Goal: Information Seeking & Learning: Learn about a topic

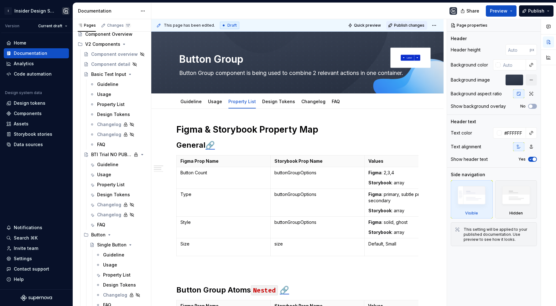
click at [412, 21] on button "Publish changes" at bounding box center [406, 25] width 41 height 9
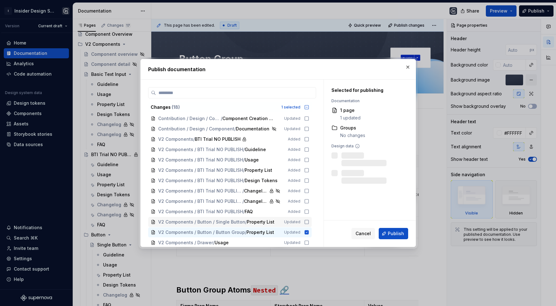
scroll to position [27, 0]
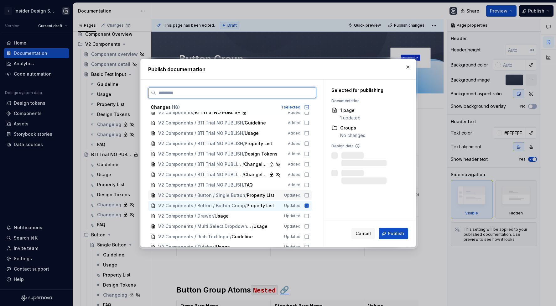
click at [231, 197] on span "V2 Components / Button / Single Button" at bounding box center [201, 195] width 87 height 6
click at [391, 232] on span "Publish" at bounding box center [396, 233] width 16 height 6
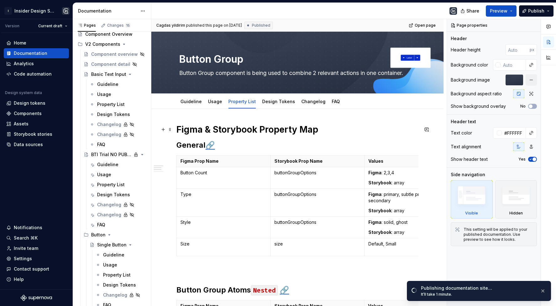
scroll to position [3307, 0]
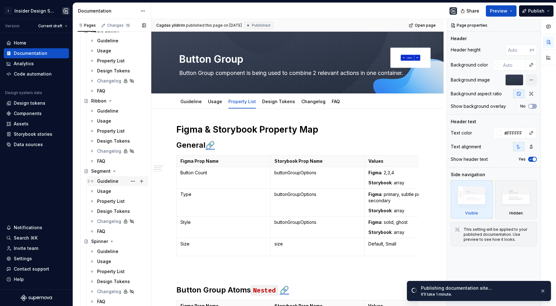
click at [104, 181] on div "Guideline" at bounding box center [107, 181] width 21 height 6
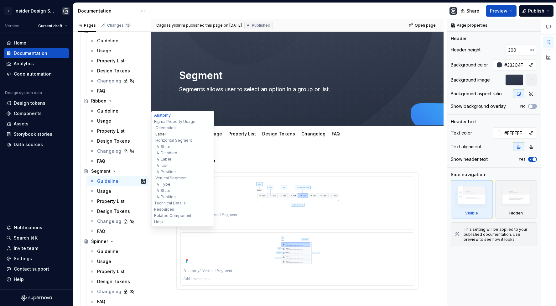
click at [159, 134] on button "Label" at bounding box center [183, 134] width 60 height 6
type textarea "*"
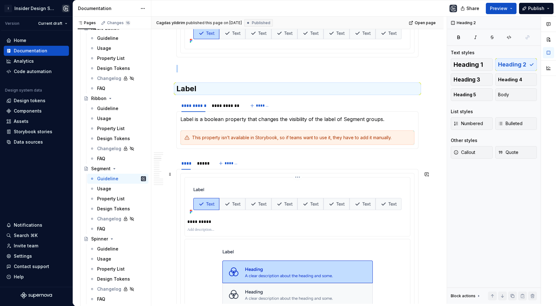
scroll to position [464, 0]
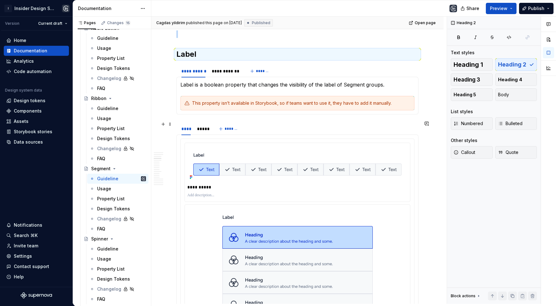
click at [265, 122] on div "**** ***** *******" at bounding box center [297, 128] width 242 height 13
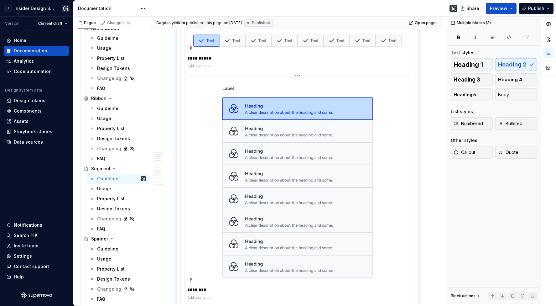
scroll to position [710, 0]
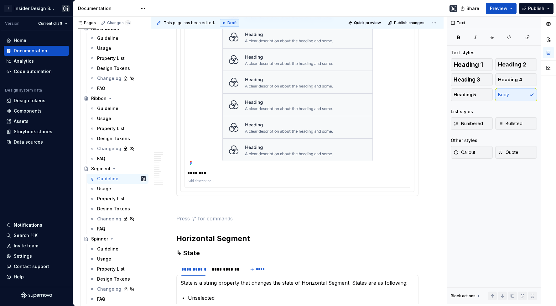
paste div
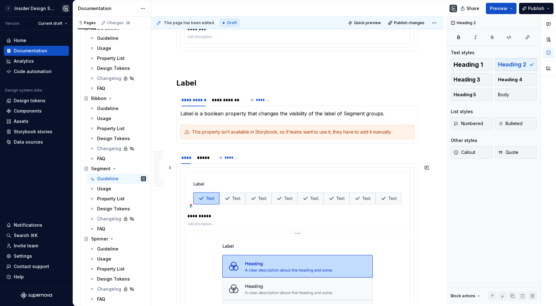
scroll to position [812, 0]
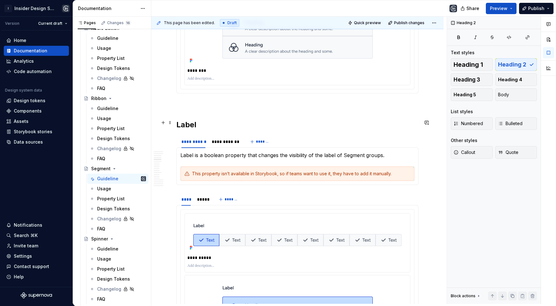
click at [179, 122] on h2 "Label" at bounding box center [297, 125] width 242 height 10
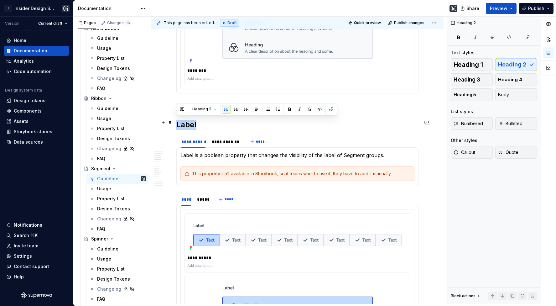
click at [179, 122] on h2 "Label" at bounding box center [297, 125] width 242 height 10
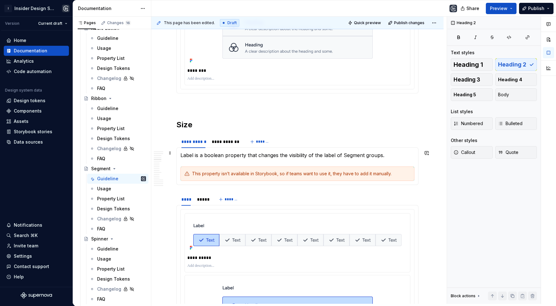
click at [191, 151] on p "Label is a boolean property that changes the visibility of the label of Segment…" at bounding box center [297, 155] width 234 height 8
click at [208, 153] on p "Size is a boolean property that changes the visibility of the label of Segment …" at bounding box center [297, 155] width 234 height 8
click at [289, 153] on p "Size is a string property that changes the visibility of the label of Segment g…" at bounding box center [297, 155] width 234 height 8
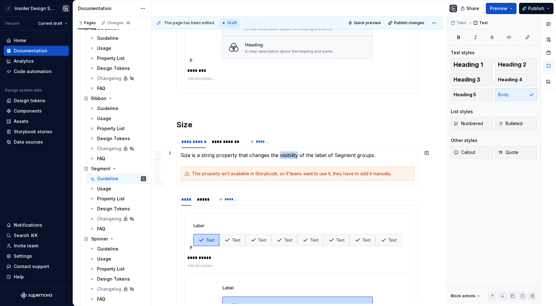
click at [289, 153] on p "Size is a string property that changes the visibility of the label of Segment g…" at bounding box center [297, 155] width 234 height 8
drag, startPoint x: 305, startPoint y: 153, endPoint x: 323, endPoint y: 152, distance: 18.2
click at [323, 152] on p "Size is a string property that changes the size of the label of Segment groups." at bounding box center [297, 155] width 234 height 8
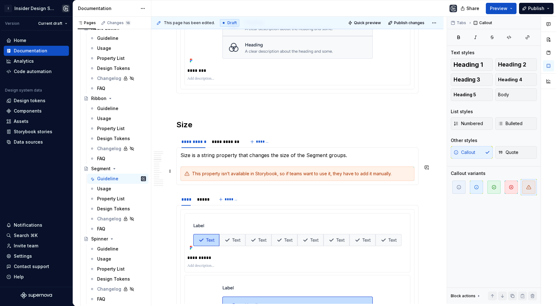
click at [294, 167] on div "This property isn’t available in Storybook, so if teams want to use it, they ha…" at bounding box center [297, 173] width 234 height 14
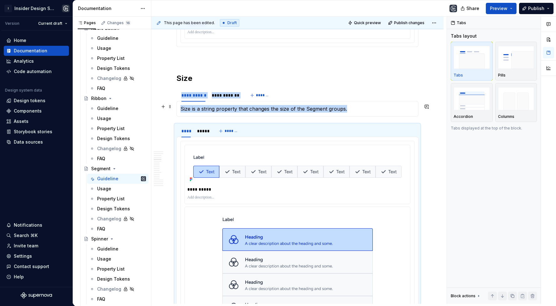
scroll to position [836, 0]
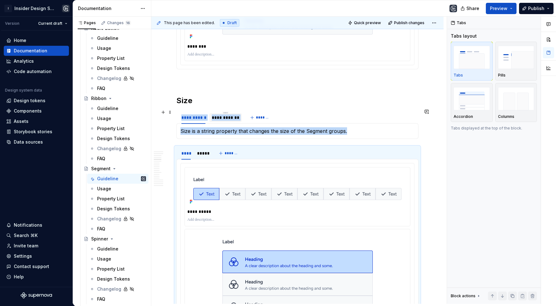
click at [215, 118] on div "**********" at bounding box center [225, 117] width 33 height 9
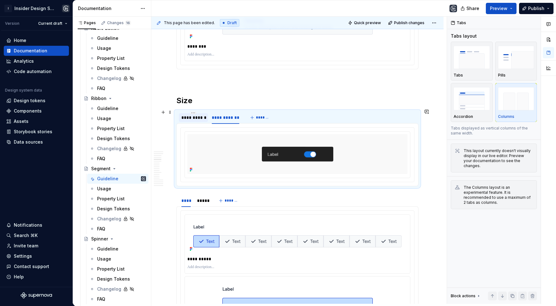
click at [195, 118] on div "**********" at bounding box center [193, 117] width 29 height 9
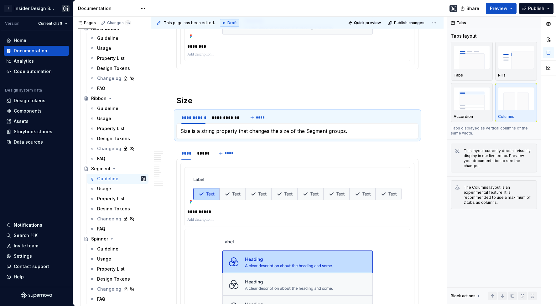
type textarea "*"
click at [184, 150] on div "****" at bounding box center [185, 153] width 9 height 6
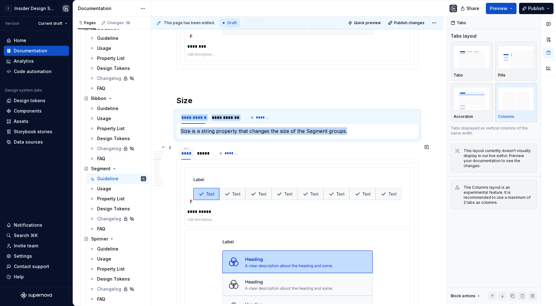
click at [184, 150] on div "****" at bounding box center [185, 153] width 9 height 6
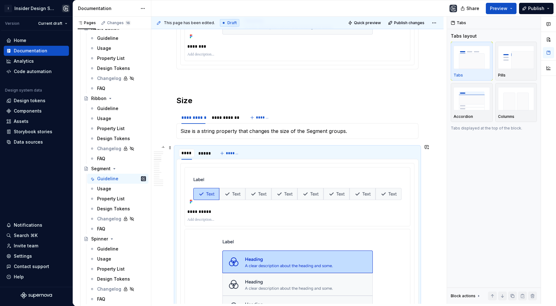
type input "*****"
click at [200, 151] on div "*****" at bounding box center [204, 153] width 11 height 6
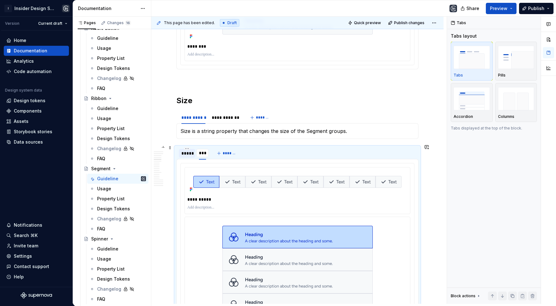
type input "****"
click at [200, 151] on div "****" at bounding box center [203, 153] width 9 height 6
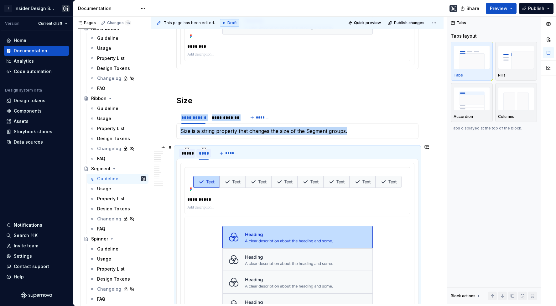
click at [200, 151] on div "****" at bounding box center [203, 153] width 9 height 6
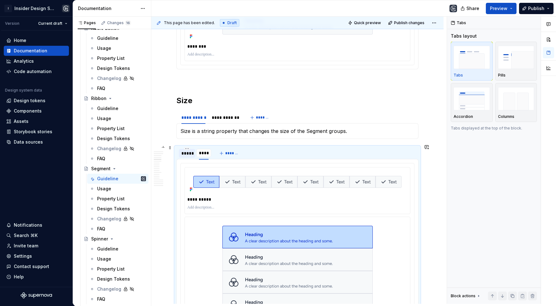
type input "*"
type input "*******"
drag, startPoint x: 206, startPoint y: 150, endPoint x: 183, endPoint y: 149, distance: 23.5
click at [182, 150] on div "*******" at bounding box center [186, 153] width 15 height 6
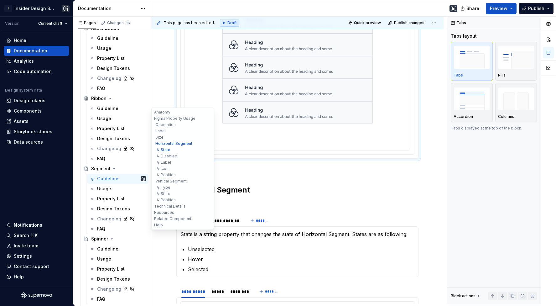
scroll to position [1120, 0]
click at [166, 205] on button "Technical Details" at bounding box center [183, 206] width 60 height 6
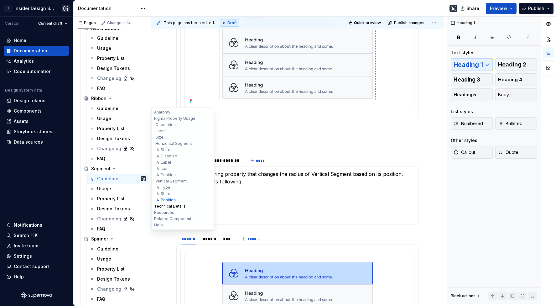
scroll to position [3040, 0]
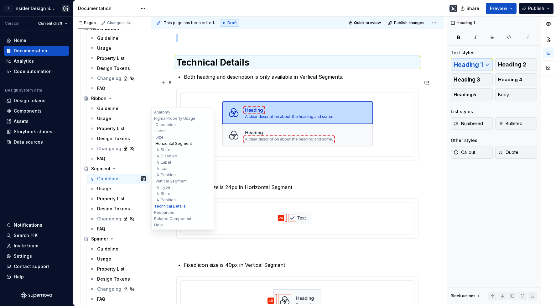
click at [169, 143] on button "Horizontal Segment" at bounding box center [183, 143] width 60 height 6
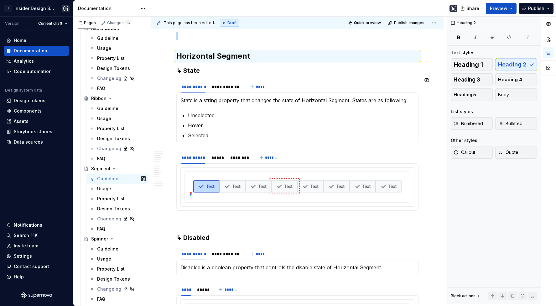
scroll to position [878, 0]
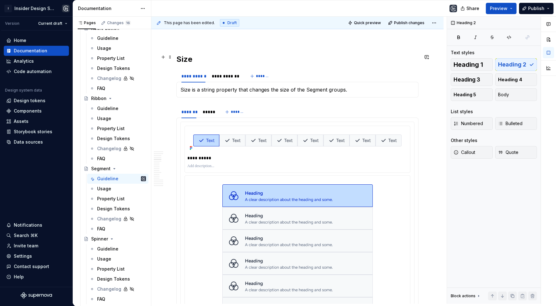
click at [183, 57] on h2 "Size" at bounding box center [297, 59] width 242 height 10
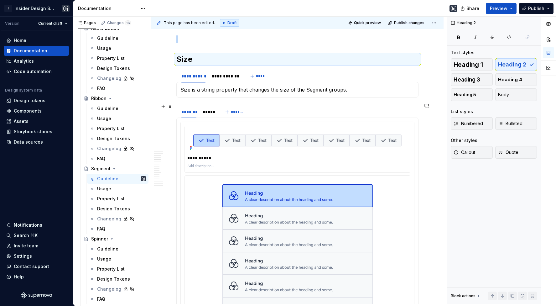
click at [253, 112] on div "******* ***** *******" at bounding box center [297, 112] width 242 height 13
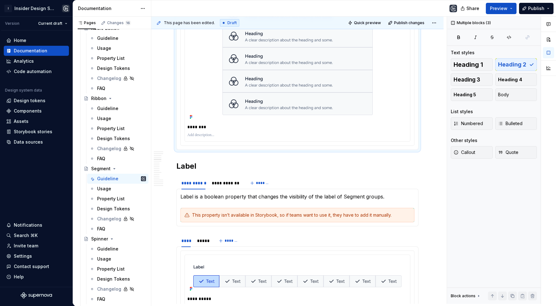
scroll to position [720, 0]
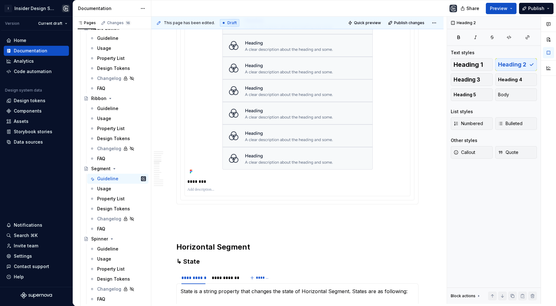
scroll to position [1091, 0]
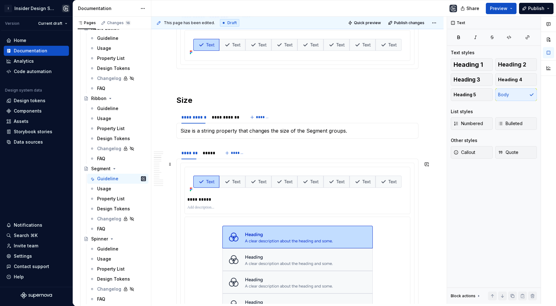
scroll to position [415, 0]
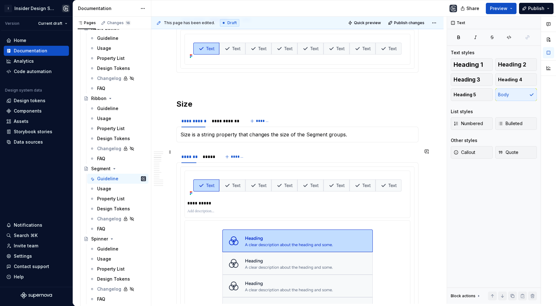
click at [263, 154] on div "******* ***** *******" at bounding box center [297, 156] width 242 height 13
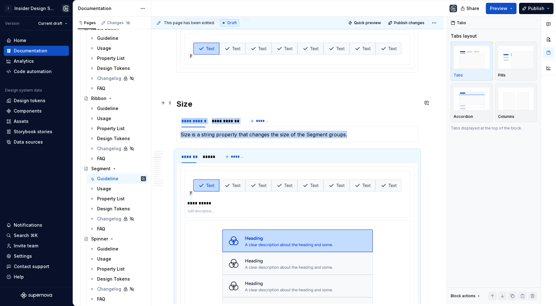
click at [221, 102] on h2 "Size" at bounding box center [297, 104] width 242 height 10
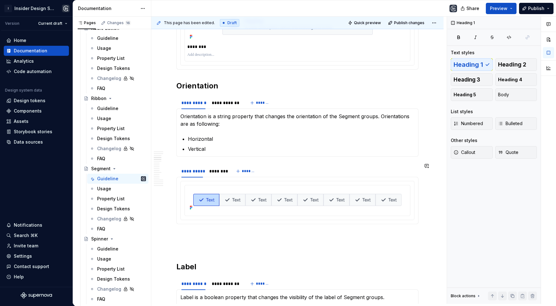
scroll to position [666, 0]
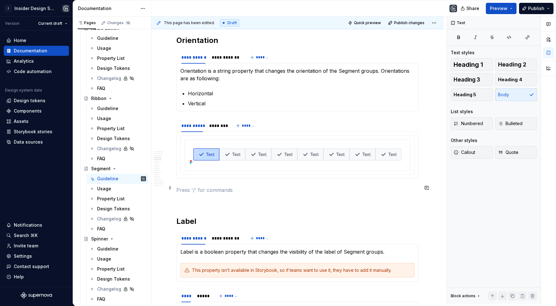
click at [194, 189] on p at bounding box center [297, 190] width 242 height 8
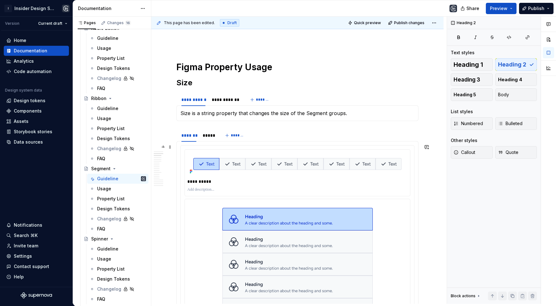
scroll to position [267, 0]
click at [296, 101] on div "**********" at bounding box center [297, 100] width 242 height 13
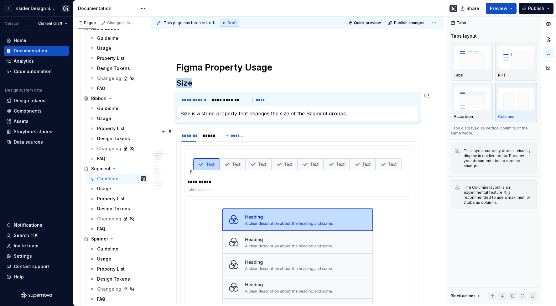
click at [279, 137] on div "******* ***** *******" at bounding box center [297, 135] width 242 height 13
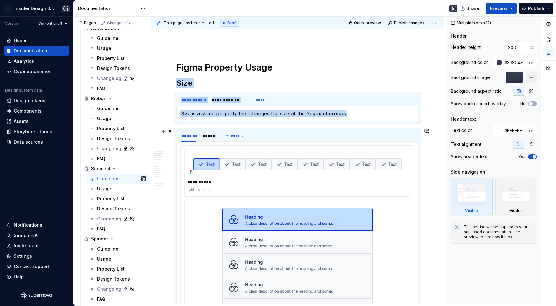
copy div "**********"
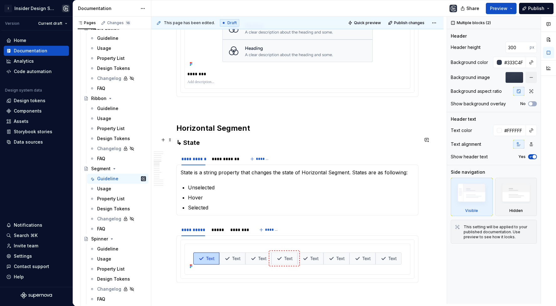
scroll to position [1186, 0]
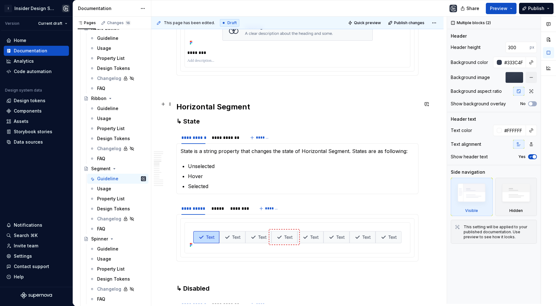
click at [252, 107] on h2 "Horizontal Segment" at bounding box center [297, 107] width 242 height 10
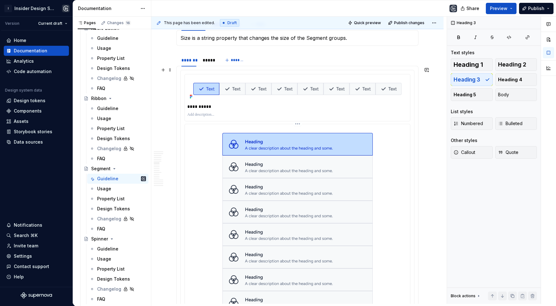
scroll to position [1423, 0]
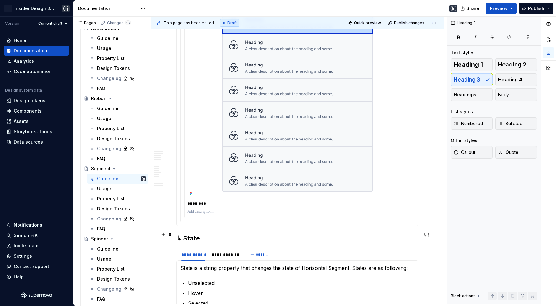
click at [195, 234] on h3 "↳ State" at bounding box center [297, 238] width 242 height 9
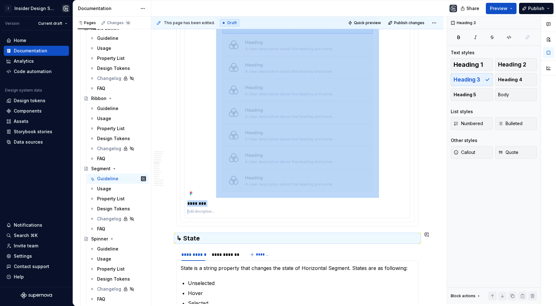
copy section "**********"
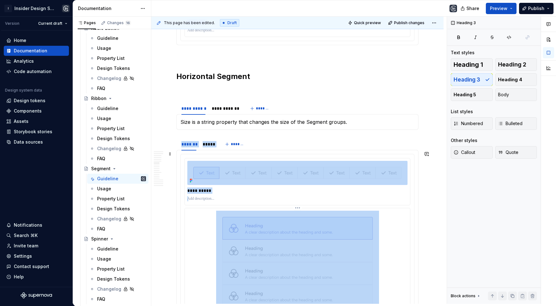
scroll to position [1151, 0]
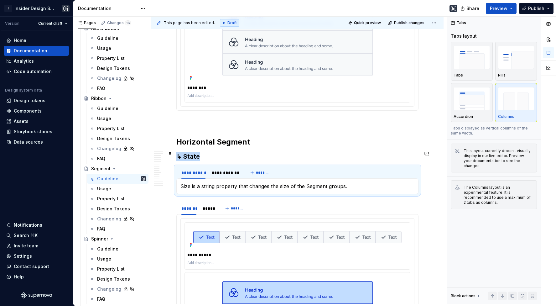
click at [189, 153] on h3 "↳ State" at bounding box center [297, 156] width 242 height 9
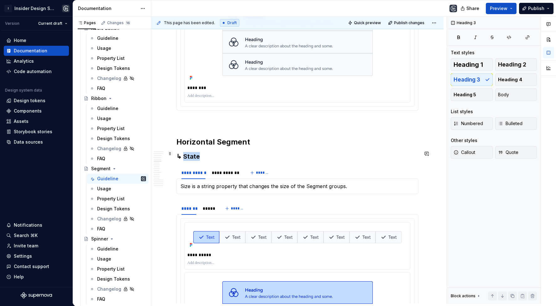
click at [189, 153] on h3 "↳ State" at bounding box center [297, 156] width 242 height 9
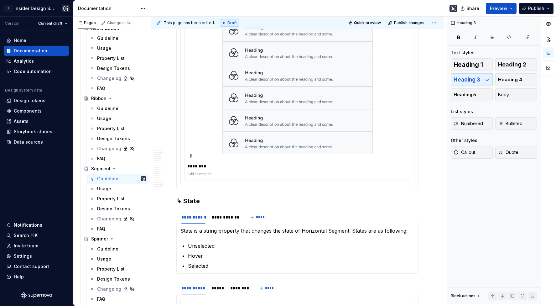
scroll to position [1462, 0]
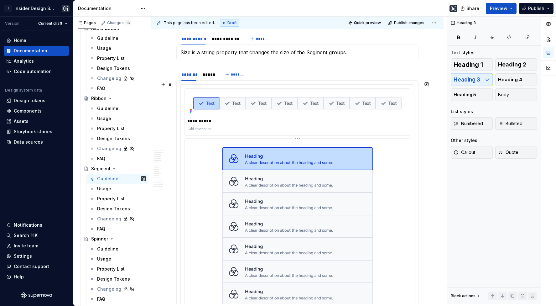
scroll to position [1219, 0]
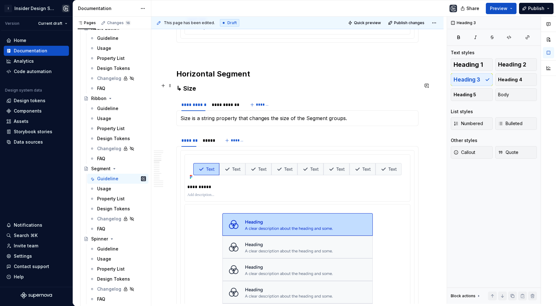
click at [193, 84] on h3 "↳ Size" at bounding box center [297, 88] width 242 height 9
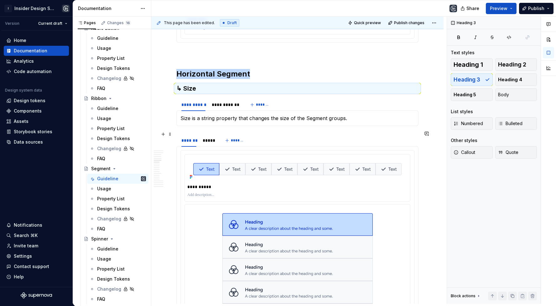
click at [263, 135] on div "******* ***** *******" at bounding box center [297, 140] width 242 height 13
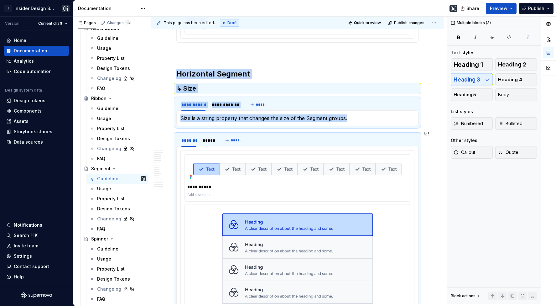
copy div "**********"
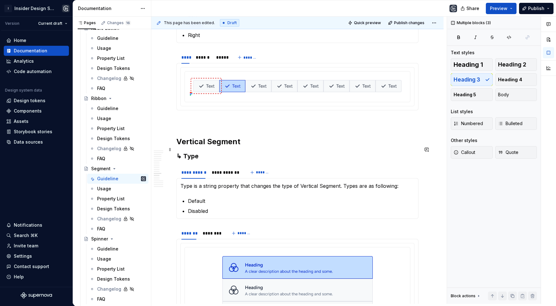
scroll to position [2312, 0]
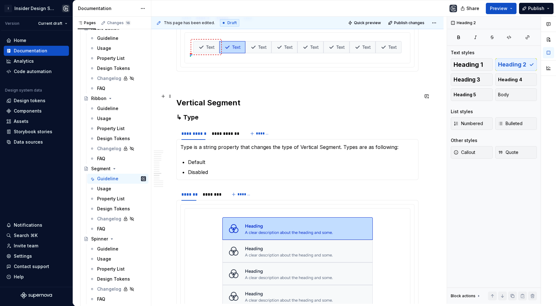
click at [249, 98] on h2 "Vertical Segment" at bounding box center [297, 103] width 242 height 10
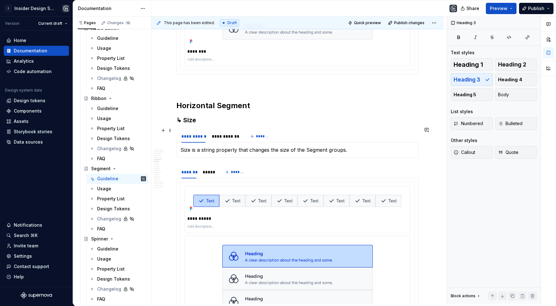
scroll to position [1188, 0]
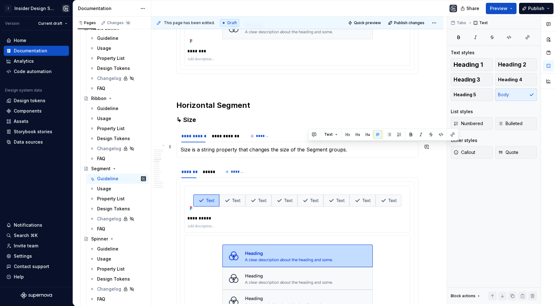
drag, startPoint x: 307, startPoint y: 146, endPoint x: 349, endPoint y: 144, distance: 42.0
click at [349, 146] on p "Size is a string property that changes the size of the Segment groups." at bounding box center [297, 150] width 234 height 8
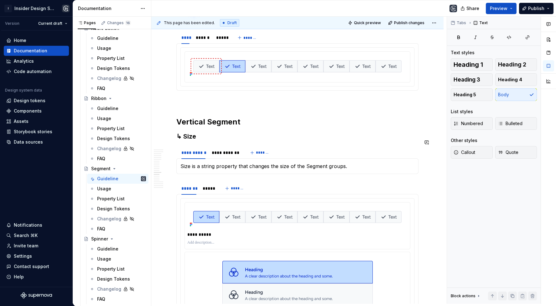
scroll to position [2302, 0]
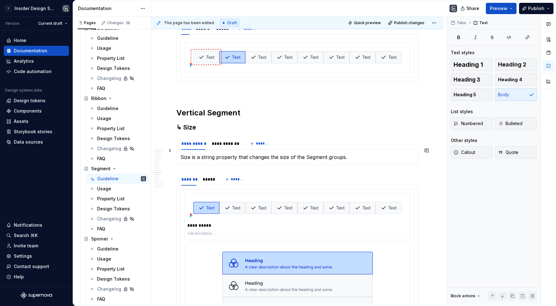
click at [338, 153] on p "Size is a string property that changes the size of the Segment groups." at bounding box center [297, 157] width 234 height 8
click at [305, 153] on p "Size is a string property that changes the size of the Segment." at bounding box center [297, 157] width 234 height 8
click at [111, 200] on div "Property List" at bounding box center [121, 198] width 49 height 9
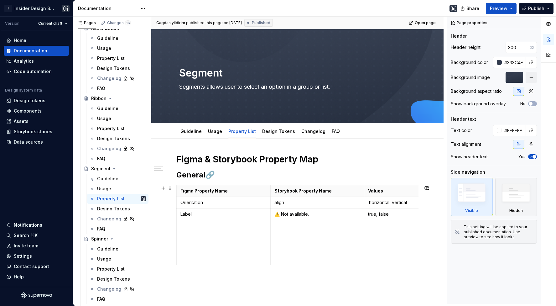
scroll to position [71, 0]
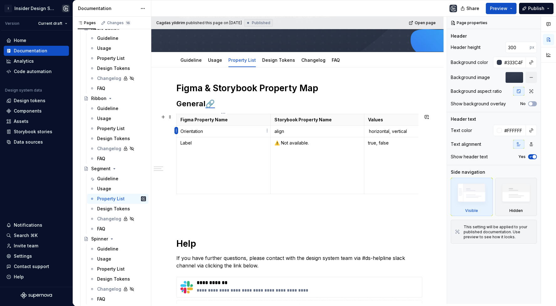
click at [175, 129] on html "I Insider Design System Version Current draft Home Documentation Analytics Code…" at bounding box center [278, 153] width 556 height 306
type textarea "*"
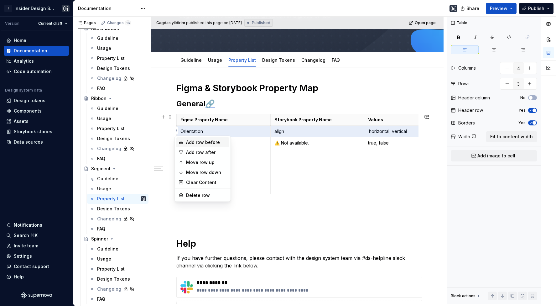
click at [201, 143] on div "Add row before" at bounding box center [206, 142] width 41 height 6
type input "4"
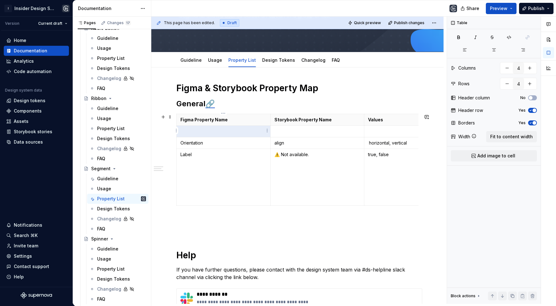
click at [203, 135] on td at bounding box center [224, 132] width 94 height 12
click at [296, 128] on p at bounding box center [317, 131] width 86 height 6
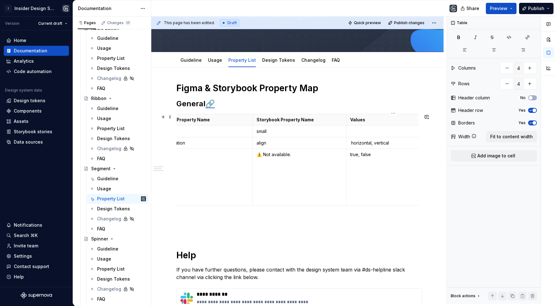
click at [361, 131] on p at bounding box center [393, 131] width 86 height 6
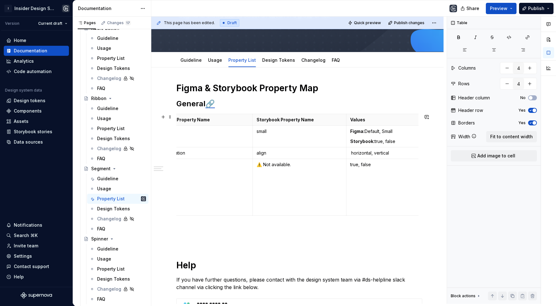
scroll to position [0, 105]
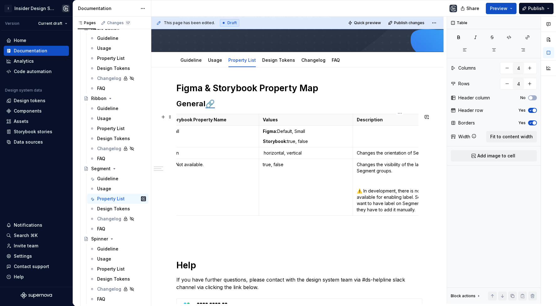
click at [373, 131] on p at bounding box center [400, 131] width 86 height 6
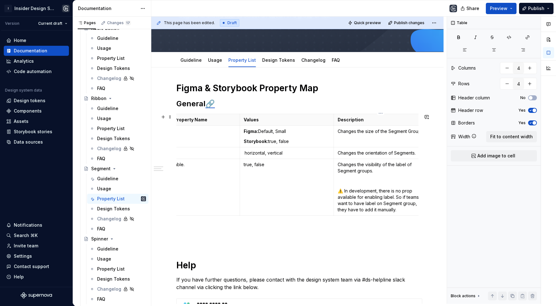
scroll to position [0, 130]
click at [408, 153] on p "Changes the orientation of Segments." at bounding box center [375, 153] width 86 height 6
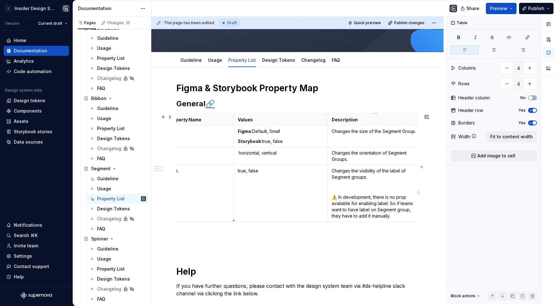
click at [352, 176] on p "Changes the visibility of the label of Segment groups." at bounding box center [375, 174] width 86 height 13
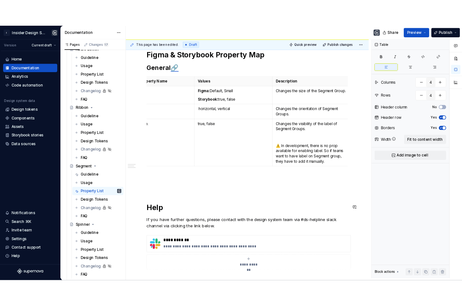
scroll to position [0, 0]
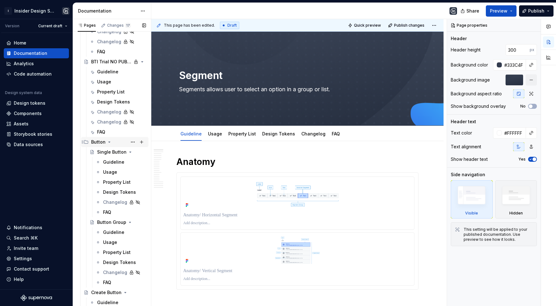
scroll to position [650, 0]
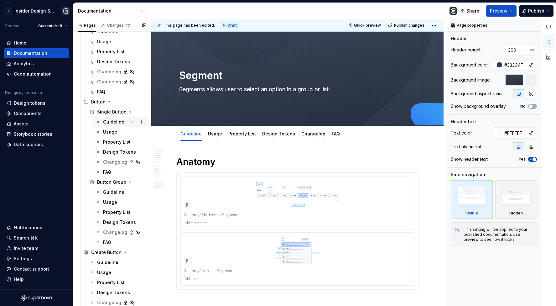
click at [110, 119] on div "Guideline" at bounding box center [113, 122] width 21 height 6
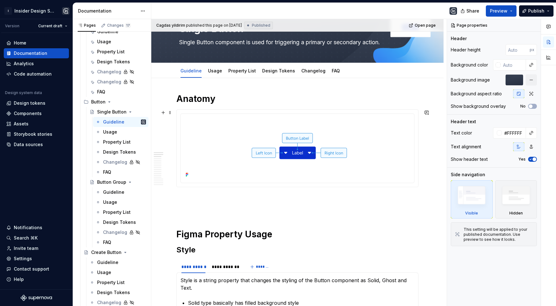
scroll to position [50, 0]
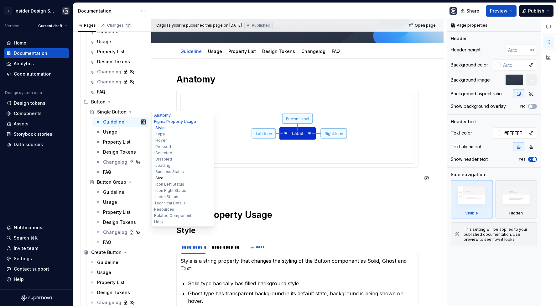
click at [161, 178] on button "Size" at bounding box center [183, 178] width 60 height 6
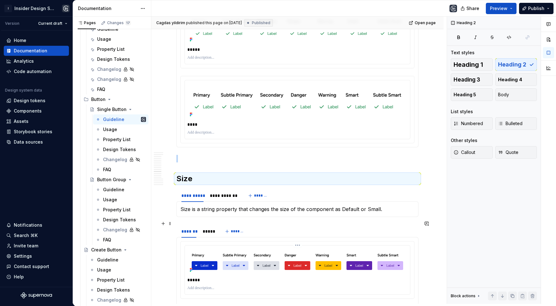
scroll to position [2613, 0]
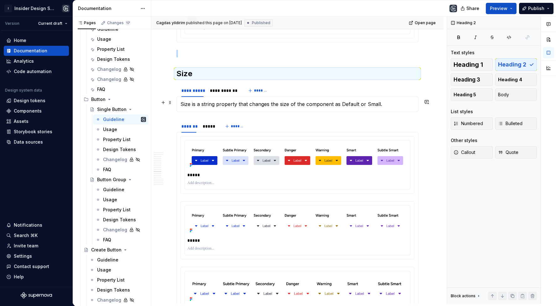
click at [300, 120] on div "******* ***** *******" at bounding box center [297, 126] width 242 height 13
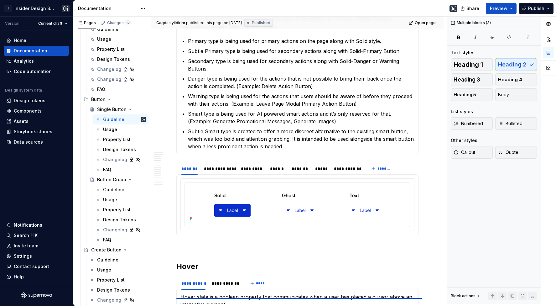
scroll to position [526, 0]
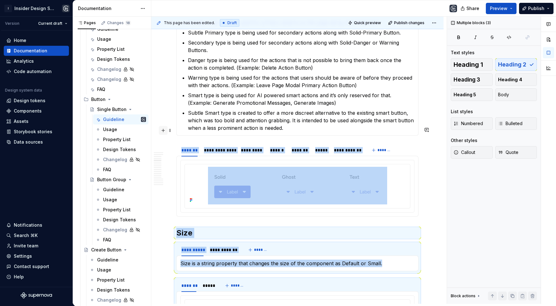
click at [163, 130] on button "button" at bounding box center [163, 130] width 9 height 9
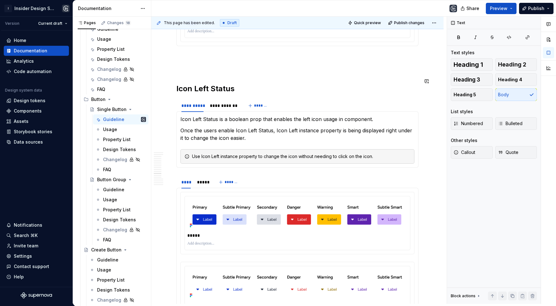
scroll to position [2780, 0]
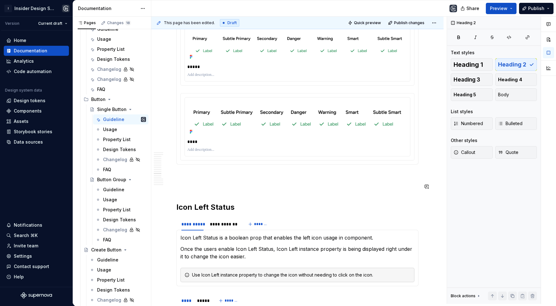
click at [208, 183] on p at bounding box center [297, 187] width 242 height 8
click at [203, 172] on p at bounding box center [297, 176] width 242 height 8
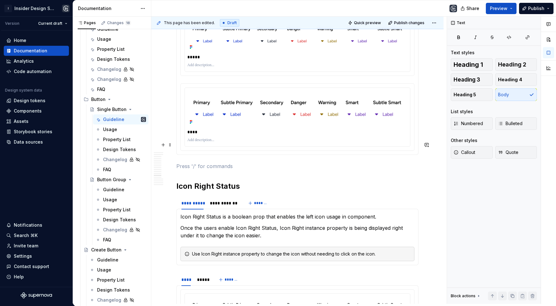
click at [185, 162] on p at bounding box center [297, 166] width 242 height 8
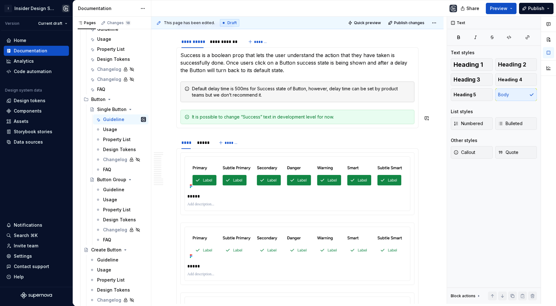
scroll to position [2825, 0]
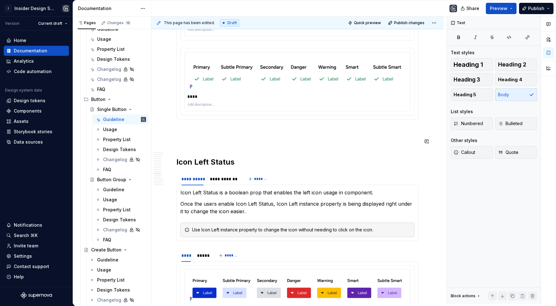
click at [188, 138] on p at bounding box center [297, 142] width 242 height 8
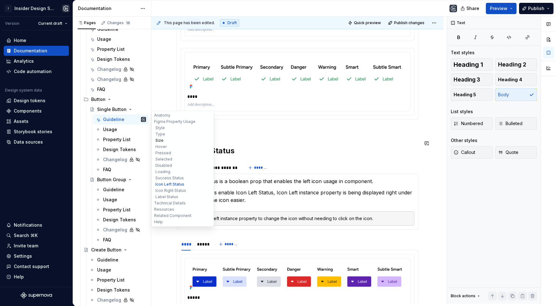
click at [160, 142] on button "Size" at bounding box center [183, 140] width 60 height 6
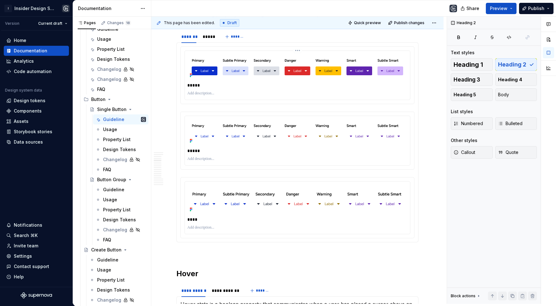
scroll to position [703, 0]
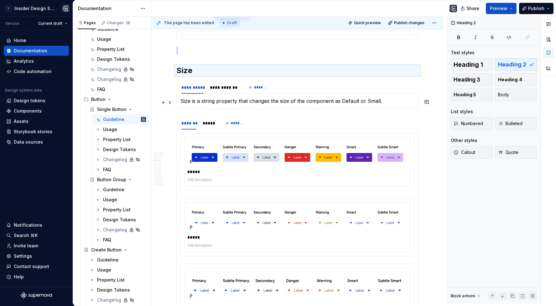
click at [326, 117] on div "******* ***** *******" at bounding box center [297, 123] width 242 height 13
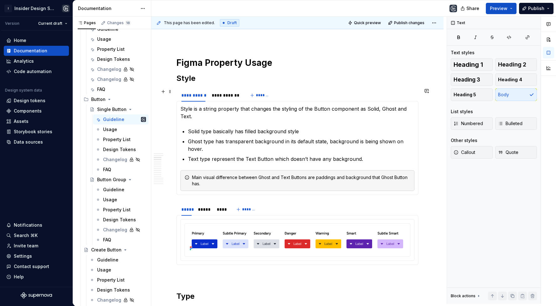
scroll to position [183, 0]
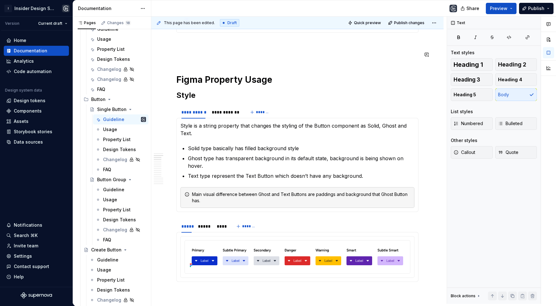
click at [274, 80] on h1 "Figma Property Usage" at bounding box center [297, 79] width 242 height 11
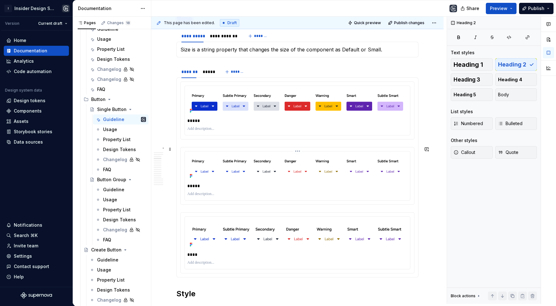
scroll to position [341, 0]
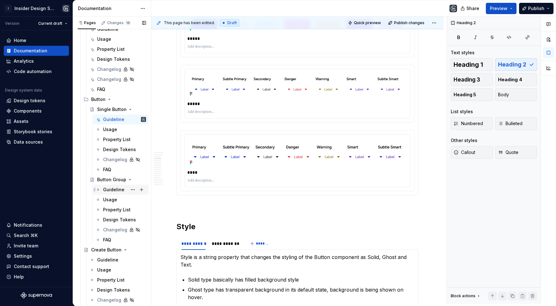
click at [110, 187] on div "Guideline" at bounding box center [113, 189] width 21 height 6
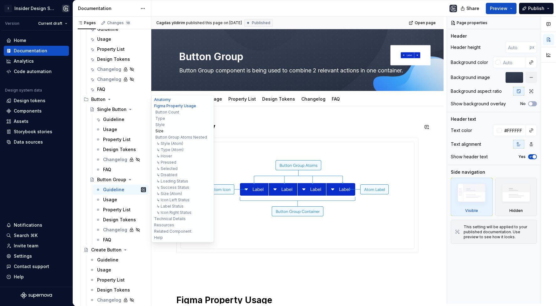
click at [157, 131] on button "Size" at bounding box center [183, 131] width 60 height 6
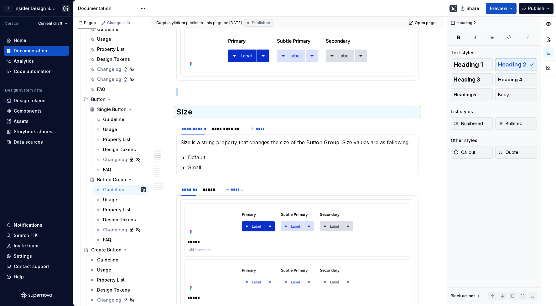
scroll to position [842, 0]
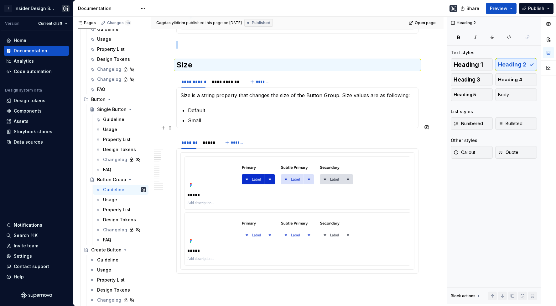
click at [261, 136] on div "******* ***** *******" at bounding box center [297, 142] width 242 height 13
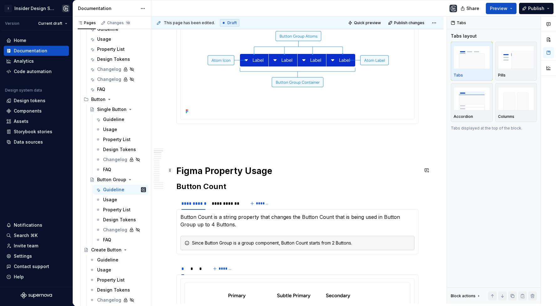
scroll to position [141, 0]
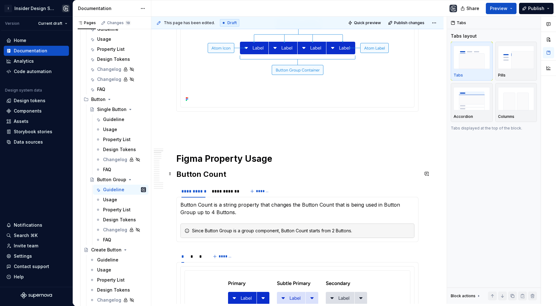
click at [282, 161] on h1 "Figma Property Usage" at bounding box center [297, 158] width 242 height 11
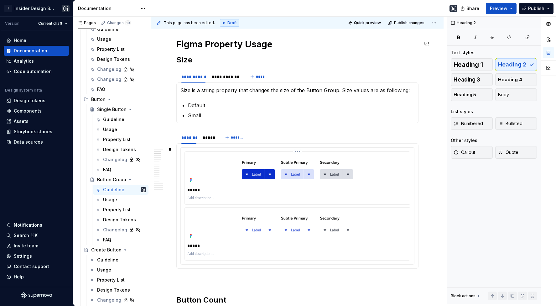
scroll to position [348, 0]
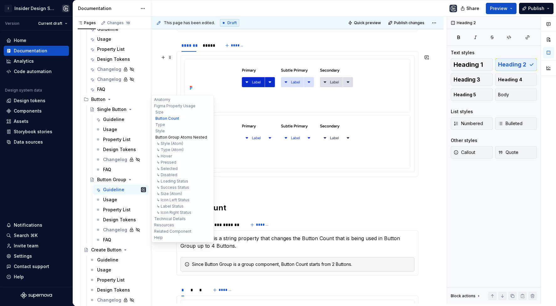
click at [174, 136] on button "Button Group Atoms Nested" at bounding box center [183, 137] width 60 height 6
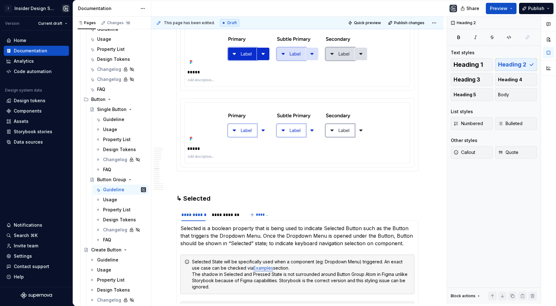
scroll to position [1709, 0]
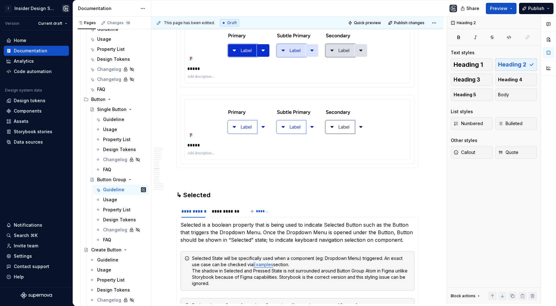
type textarea "*"
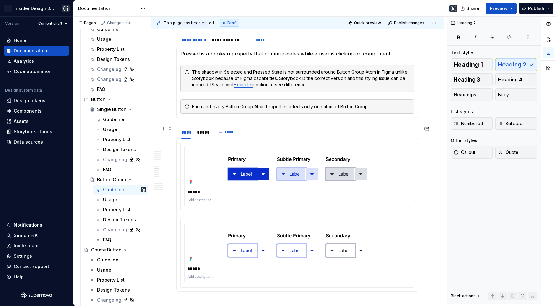
scroll to position [1580, 0]
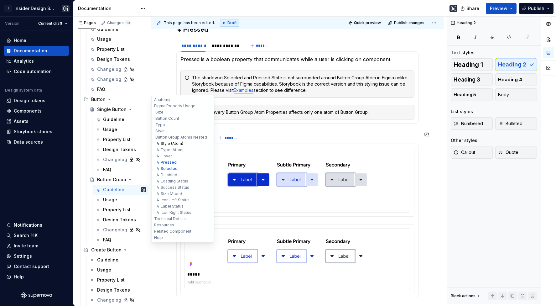
click at [175, 143] on button "↳ Style (Atom)" at bounding box center [183, 143] width 60 height 6
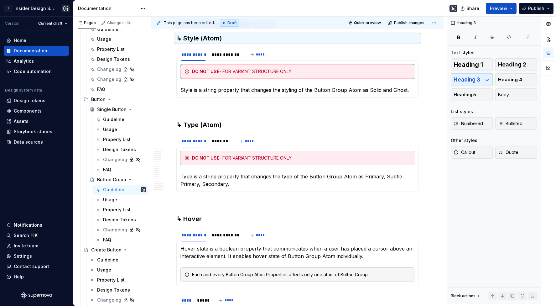
scroll to position [1096, 0]
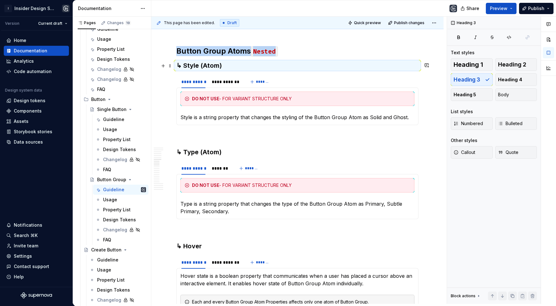
click at [311, 75] on div "**********" at bounding box center [297, 81] width 242 height 13
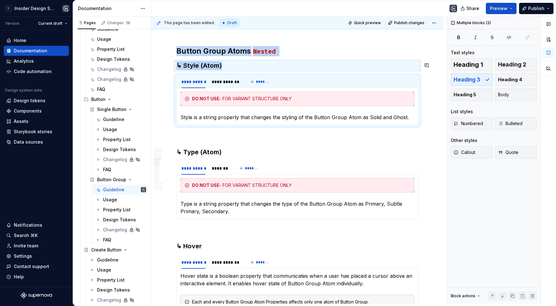
copy div "Button Group Atoms Nested ↳ Style (Atom)"
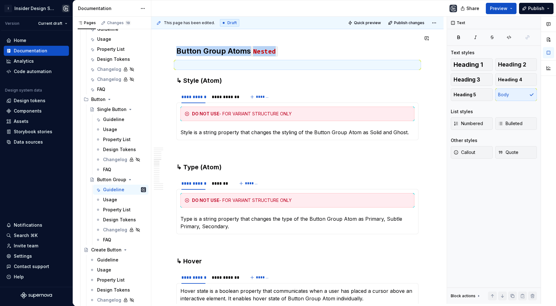
paste div
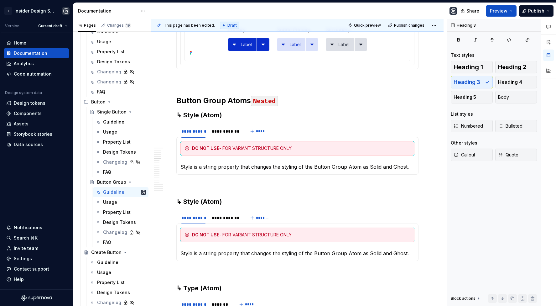
scroll to position [1017, 0]
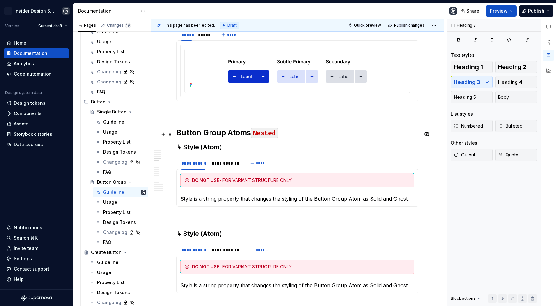
click at [193, 143] on h3 "↳ Style (Atom)" at bounding box center [297, 147] width 242 height 9
click at [188, 195] on p "Style is a string property that changes the styling of the Button Group Atom as…" at bounding box center [297, 199] width 234 height 8
click at [288, 195] on p "Size is a string property that changes the styling of the Button Group Atom as …" at bounding box center [297, 199] width 234 height 8
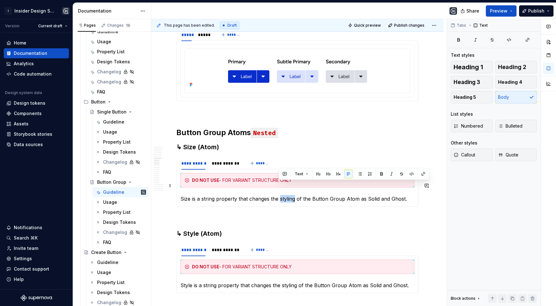
click at [288, 195] on p "Size is a string property that changes the styling of the Button Group Atom as …" at bounding box center [297, 199] width 234 height 8
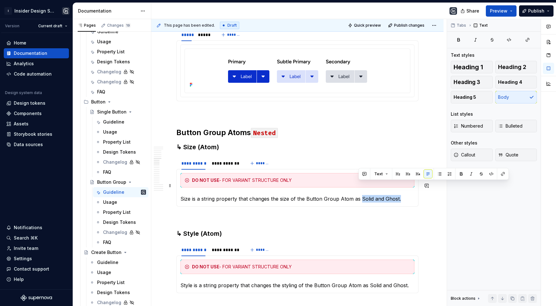
drag, startPoint x: 359, startPoint y: 186, endPoint x: 403, endPoint y: 186, distance: 44.5
click at [403, 195] on p "Size is a string property that changes the size of the Button Group Atom as Sol…" at bounding box center [297, 199] width 234 height 8
click at [217, 160] on div "**********" at bounding box center [226, 163] width 28 height 6
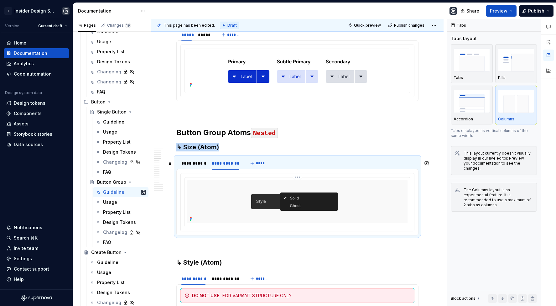
click at [343, 190] on img at bounding box center [297, 201] width 143 height 43
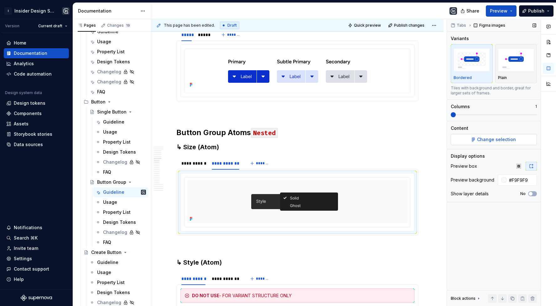
click at [486, 134] on button "Change selection" at bounding box center [494, 139] width 86 height 11
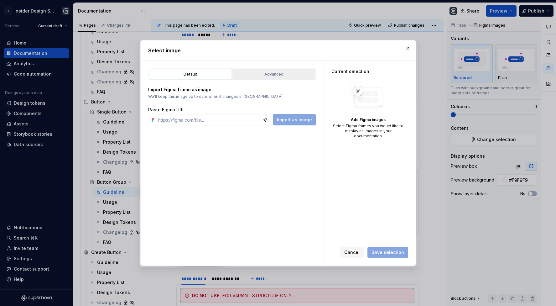
click at [278, 70] on button "Advanced" at bounding box center [273, 74] width 83 height 11
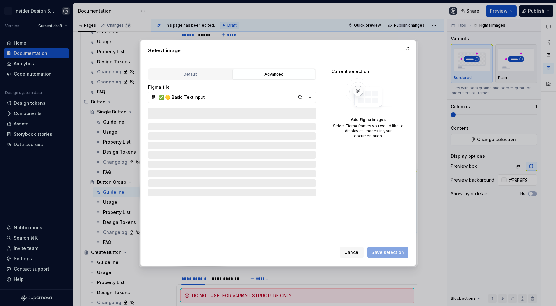
type textarea "*"
click at [255, 98] on button "✅ 🟡 Basic Text Input" at bounding box center [232, 96] width 168 height 11
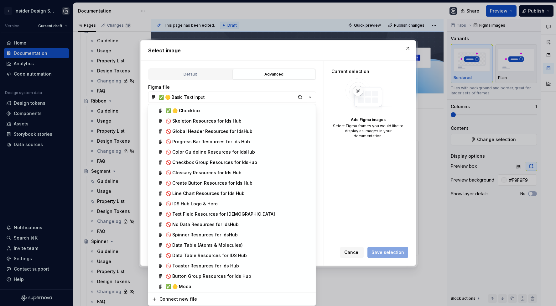
scroll to position [494, 0]
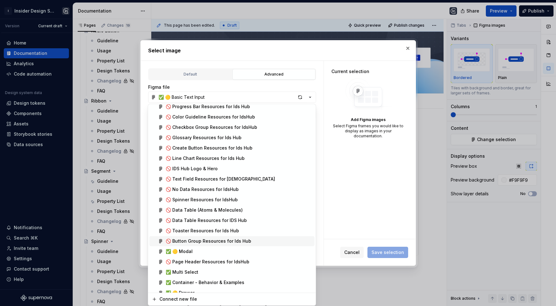
click at [215, 238] on div "🚫 Button Group Resources for Ids Hub" at bounding box center [209, 241] width 86 height 6
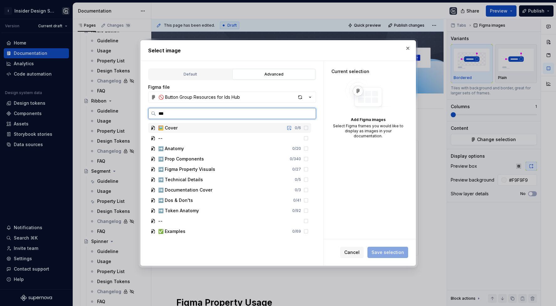
type input "****"
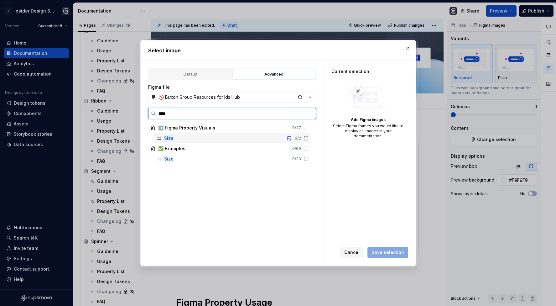
click at [240, 138] on div "Size 0 / 2" at bounding box center [232, 138] width 157 height 10
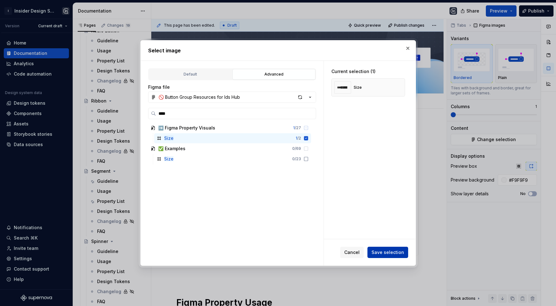
click at [387, 252] on span "Save selection" at bounding box center [387, 252] width 33 height 6
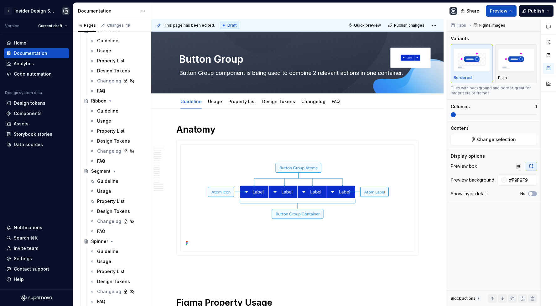
click at [549, 3] on div "Share Preview Publish" at bounding box center [509, 11] width 94 height 16
click at [407, 26] on span "Publish changes" at bounding box center [409, 25] width 30 height 5
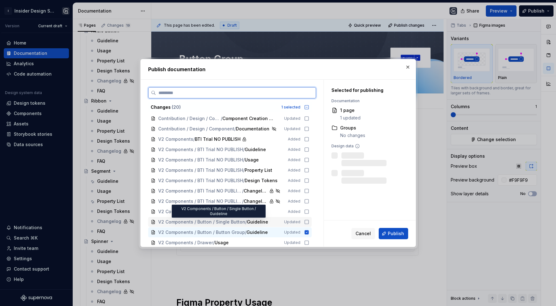
click at [266, 221] on span "V2 Components / Button / Single Button / Guideline" at bounding box center [216, 222] width 117 height 6
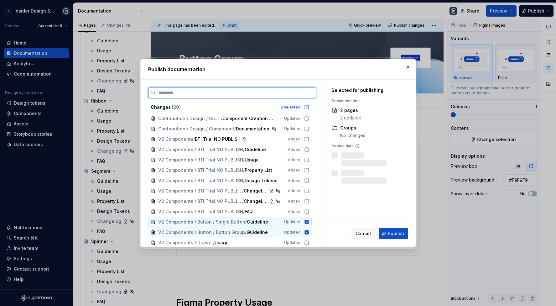
scroll to position [32, 0]
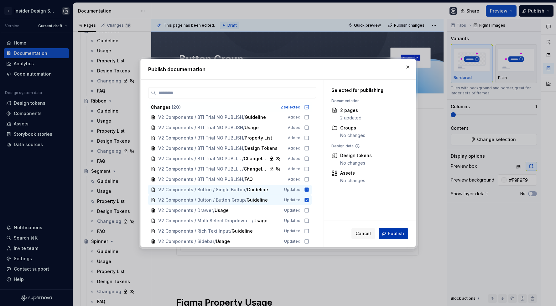
click at [394, 235] on span "Publish" at bounding box center [396, 233] width 16 height 6
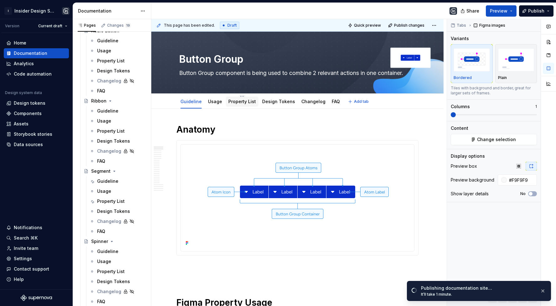
click at [238, 103] on link "Property List" at bounding box center [242, 101] width 28 height 5
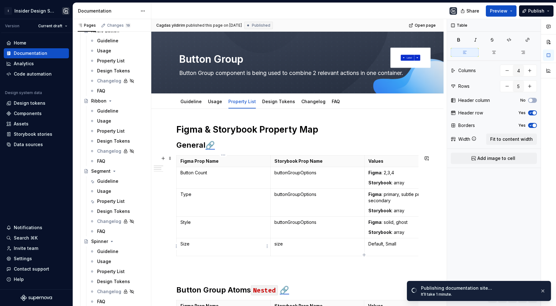
click at [175, 245] on html "I Insider Design System Version Current draft Home Documentation Analytics Code…" at bounding box center [278, 153] width 556 height 306
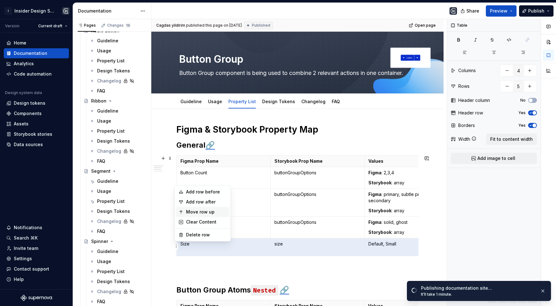
click at [191, 211] on div "Move row up" at bounding box center [206, 212] width 41 height 6
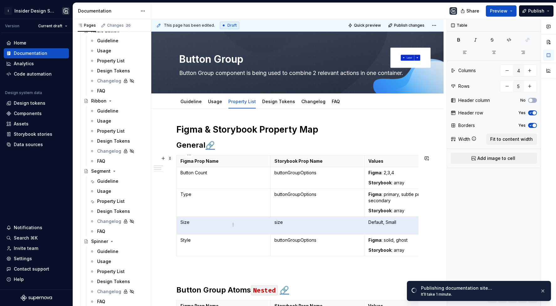
scroll to position [0, 128]
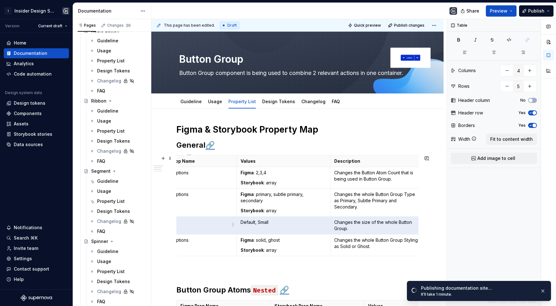
type textarea "*"
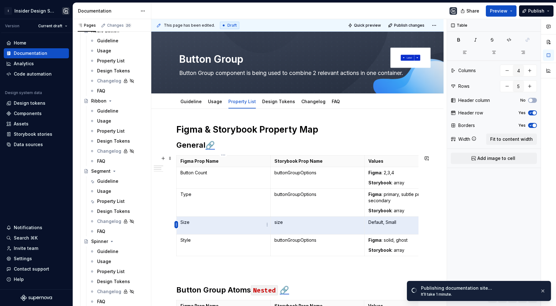
click at [175, 223] on html "I Insider Design System Version Current draft Home Documentation Analytics Code…" at bounding box center [278, 153] width 556 height 306
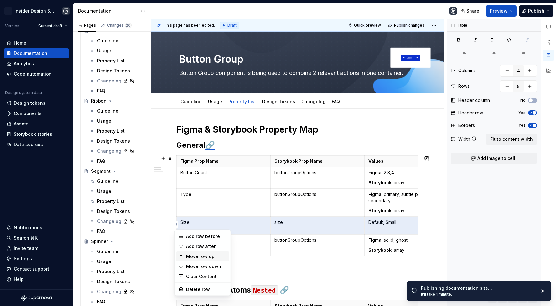
click at [193, 254] on div "Move row up" at bounding box center [206, 256] width 41 height 6
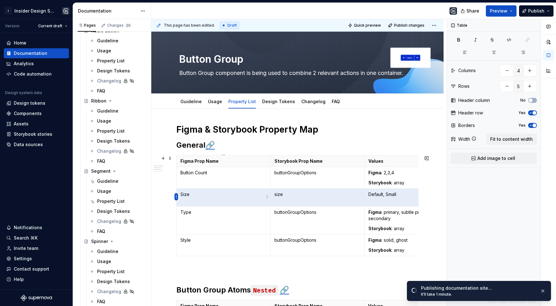
click at [176, 196] on html "I Insider Design System Version Current draft Home Documentation Analytics Code…" at bounding box center [278, 153] width 556 height 306
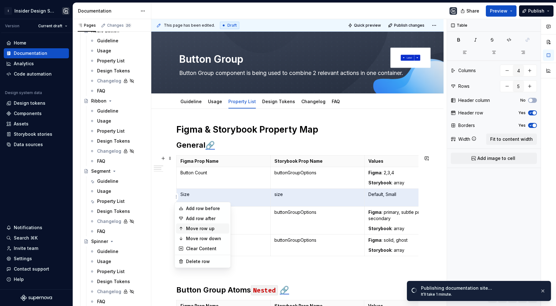
click at [198, 226] on div "Move row up" at bounding box center [206, 228] width 41 height 6
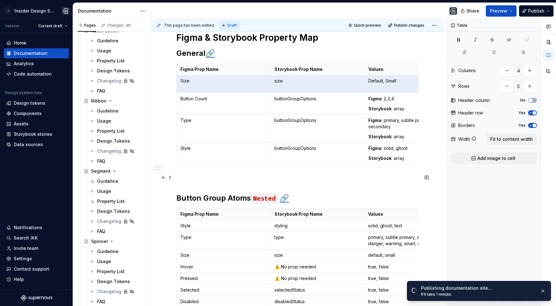
scroll to position [211, 0]
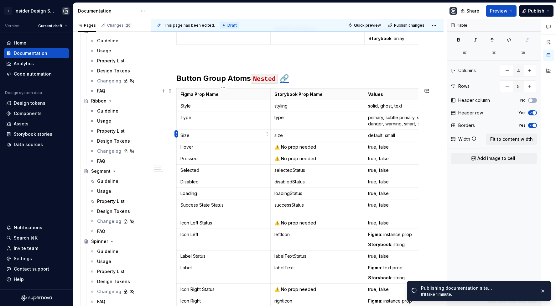
click at [177, 134] on html "I Insider Design System Version Current draft Home Documentation Analytics Code…" at bounding box center [278, 153] width 556 height 306
type input "16"
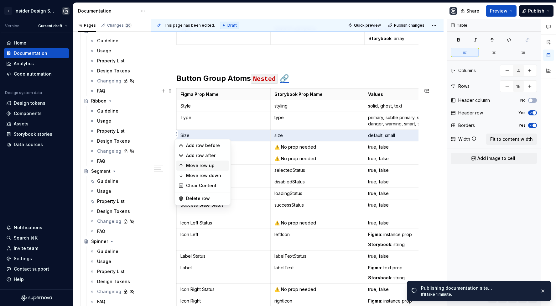
click at [195, 165] on div "Move row up" at bounding box center [206, 165] width 41 height 6
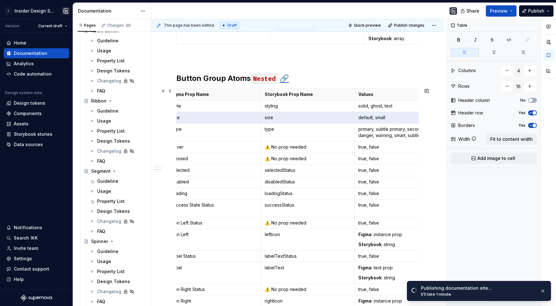
scroll to position [0, 0]
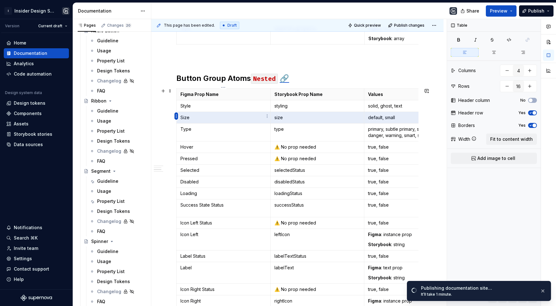
click at [176, 116] on html "I Insider Design System Version Current draft Home Documentation Analytics Code…" at bounding box center [278, 153] width 556 height 306
click at [198, 148] on div "Move row up" at bounding box center [206, 147] width 41 height 6
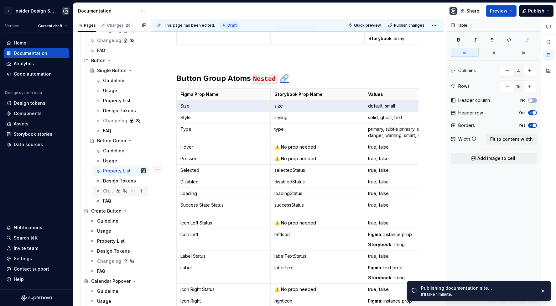
scroll to position [691, 0]
click at [113, 100] on div "Property List" at bounding box center [115, 101] width 24 height 6
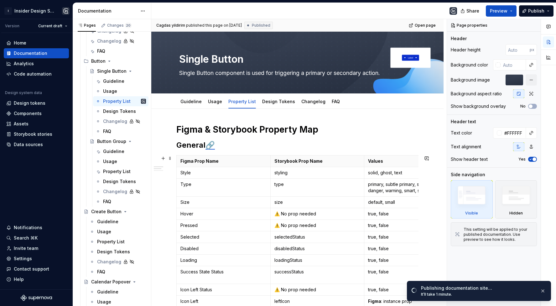
scroll to position [28, 0]
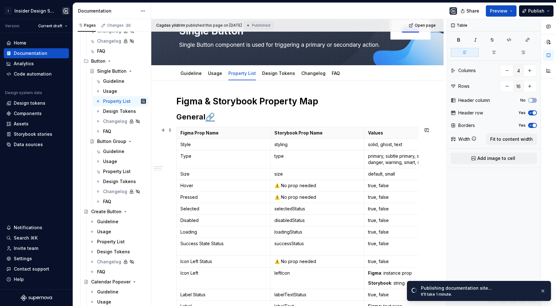
click at [206, 146] on p "Style" at bounding box center [223, 144] width 86 height 6
click at [178, 173] on html "I Insider Design System Version Current draft Home Documentation Analytics Code…" at bounding box center [278, 153] width 556 height 306
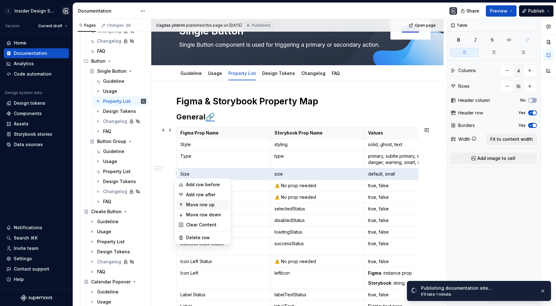
click at [195, 200] on div "Move row up" at bounding box center [202, 205] width 53 height 10
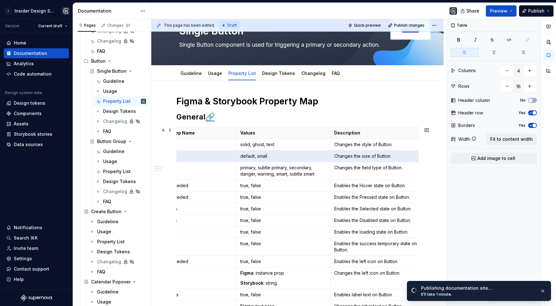
scroll to position [0, 0]
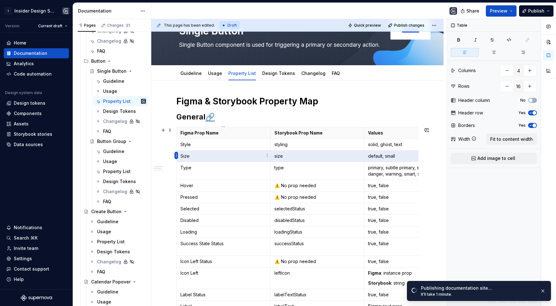
click at [175, 155] on html "I Insider Design System Version Current draft Home Documentation Analytics Code…" at bounding box center [278, 153] width 556 height 306
click at [207, 185] on div "Move row up" at bounding box center [206, 187] width 41 height 6
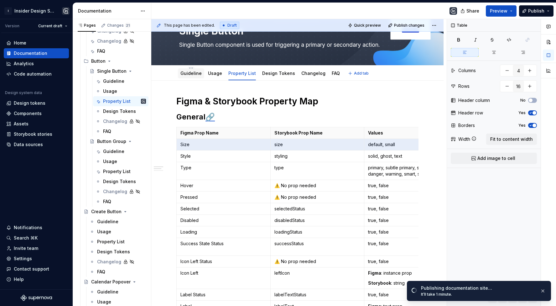
click at [189, 75] on link "Guideline" at bounding box center [190, 72] width 21 height 5
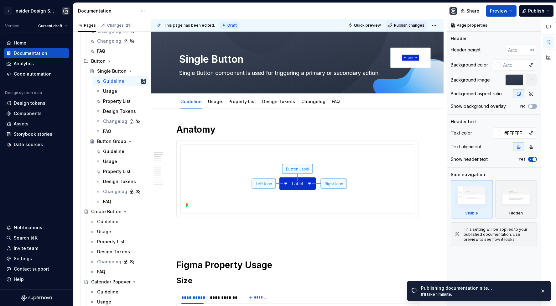
click at [423, 24] on span "Publish changes" at bounding box center [409, 25] width 30 height 5
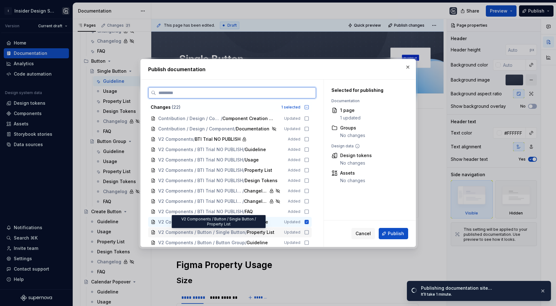
click at [273, 233] on span "V2 Components / Button / Single Button / Property List" at bounding box center [216, 232] width 117 height 6
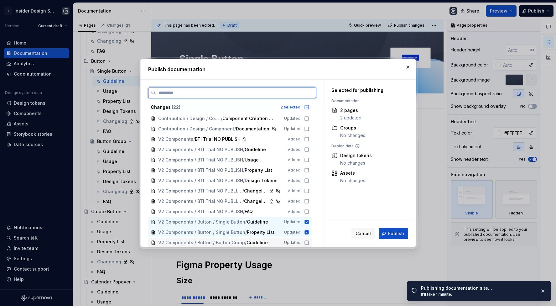
click at [273, 241] on span "V2 Components / Button / Button Group / Guideline" at bounding box center [216, 242] width 117 height 6
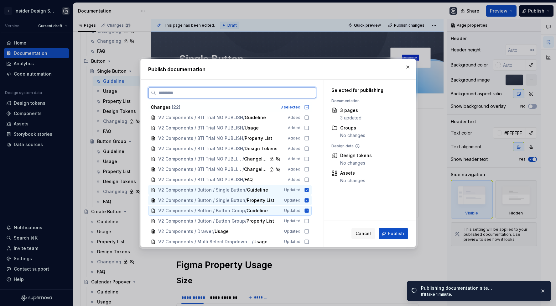
scroll to position [39, 0]
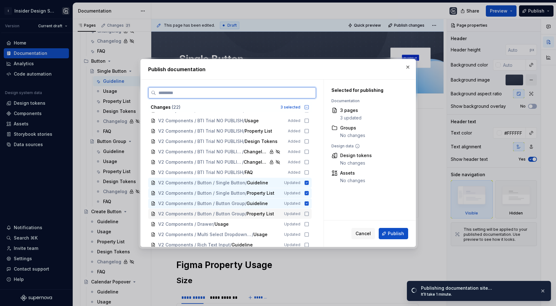
click at [275, 215] on span "V2 Components / Button / Button Group / Property List" at bounding box center [216, 213] width 117 height 6
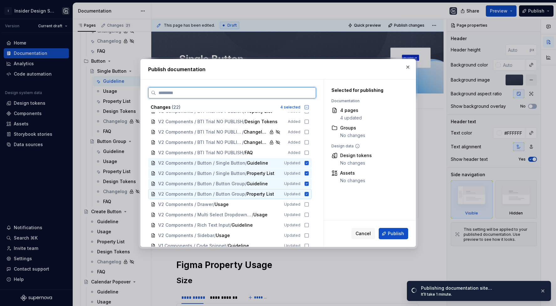
type textarea "*"
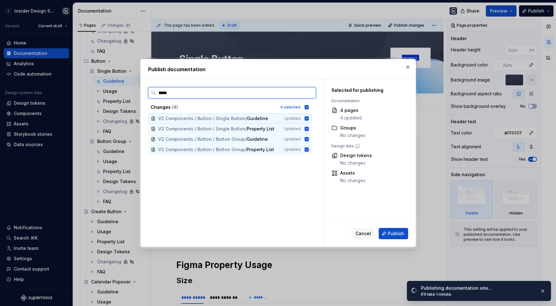
type input "******"
click at [389, 231] on span "Publish" at bounding box center [396, 233] width 16 height 6
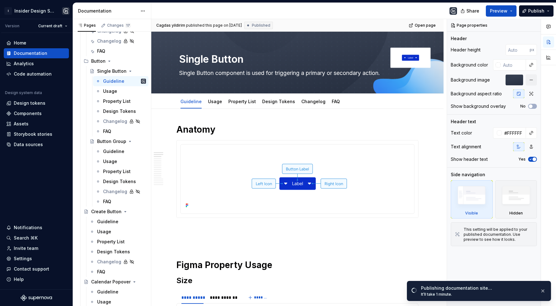
type textarea "*"
